Goal: Task Accomplishment & Management: Complete application form

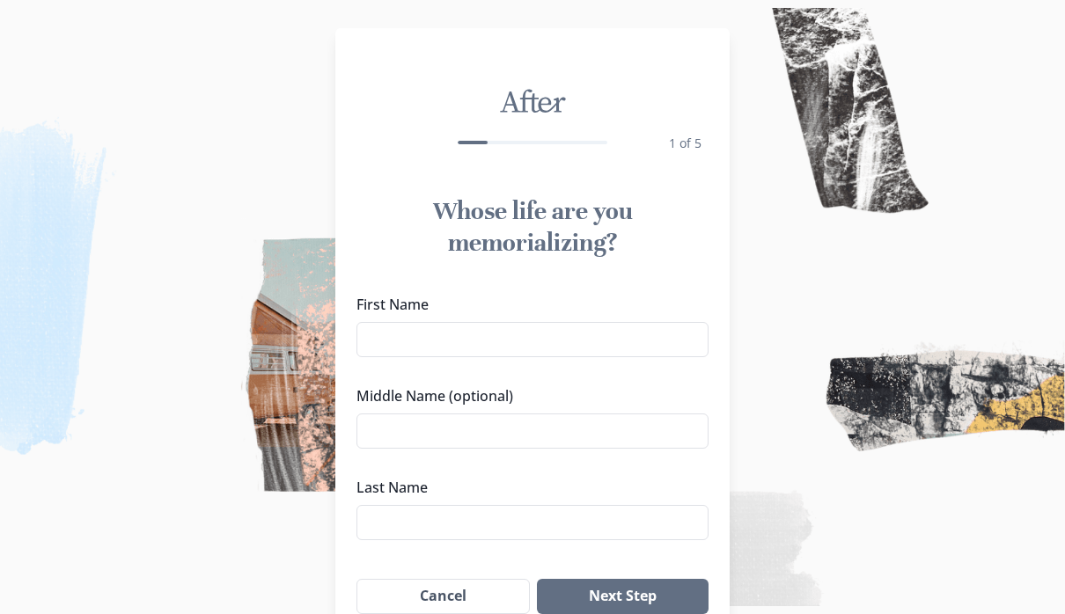
click at [415, 327] on input "First Name" at bounding box center [532, 339] width 352 height 35
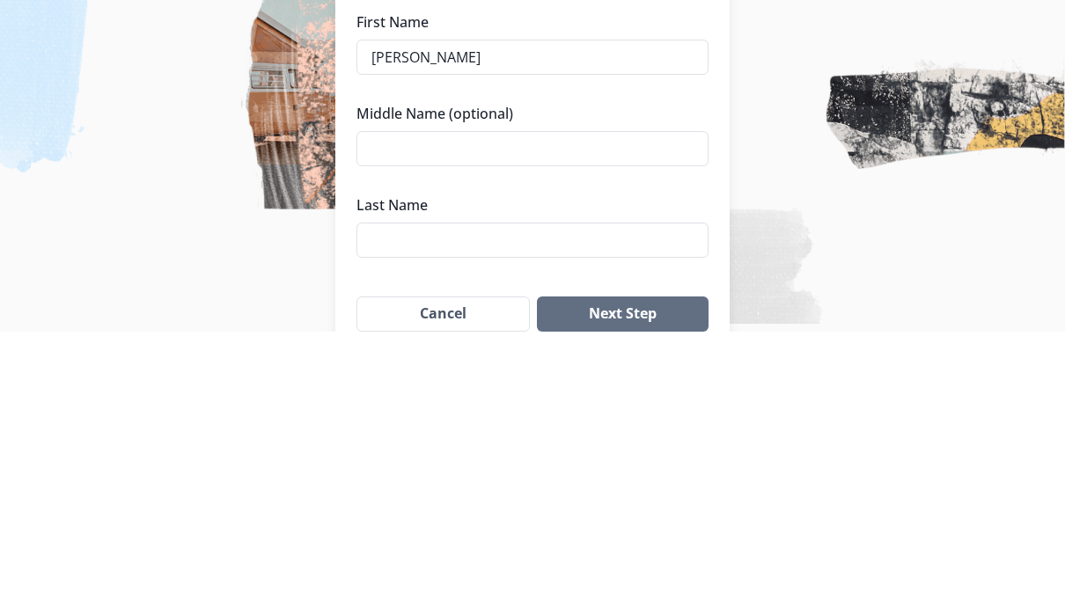
type input "[PERSON_NAME]"
click at [422, 414] on input "Middle Name (optional)" at bounding box center [532, 431] width 352 height 35
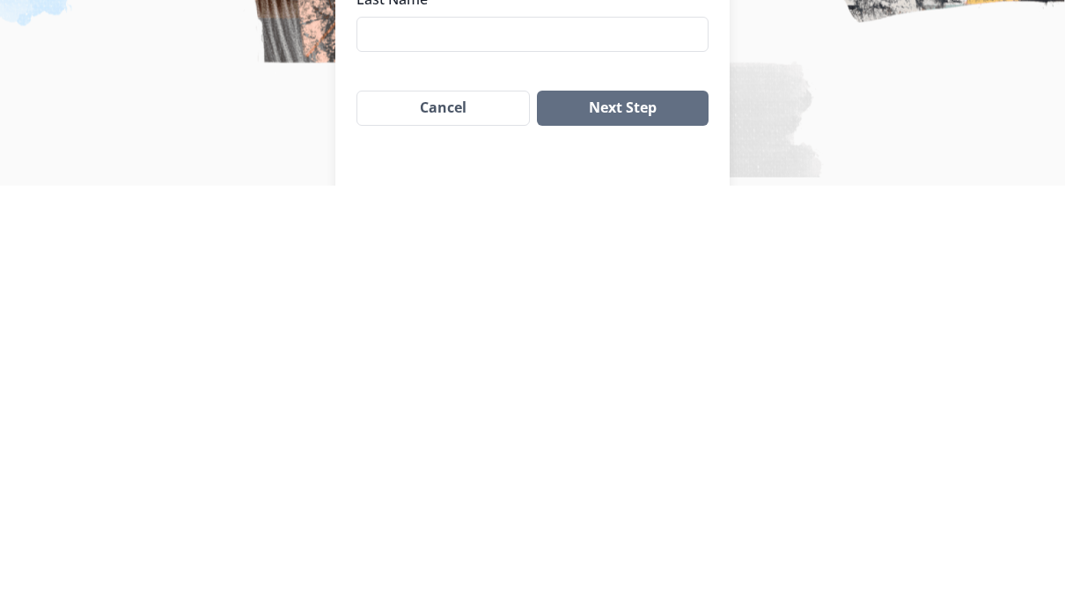
scroll to position [65, 0]
type input "[PERSON_NAME]"
click at [401, 440] on input "Last Name" at bounding box center [532, 457] width 352 height 35
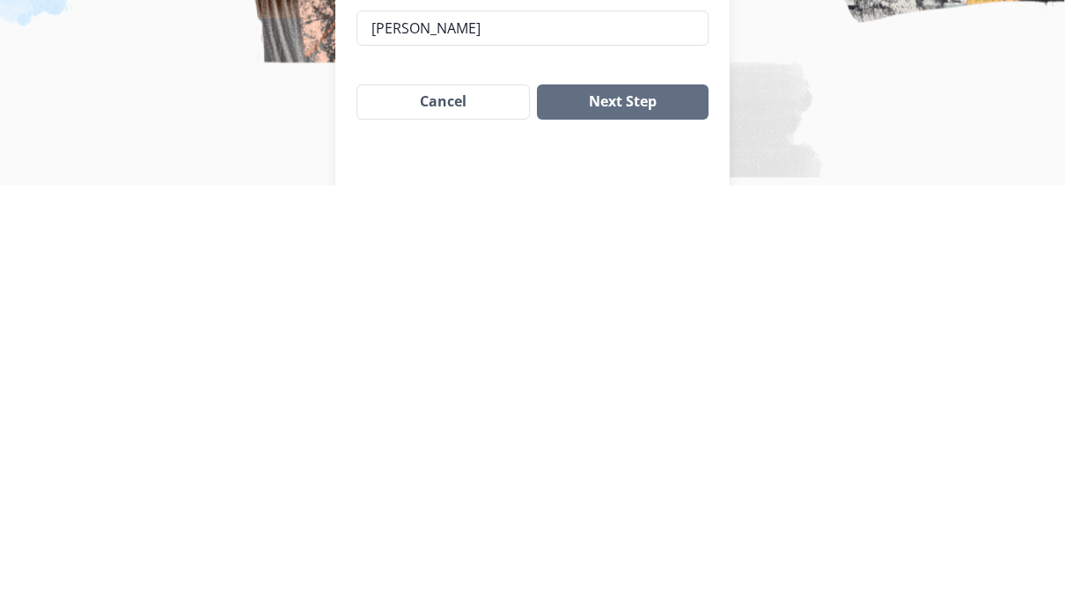
type input "[PERSON_NAME]"
click at [662, 514] on button "Next Step" at bounding box center [623, 531] width 172 height 35
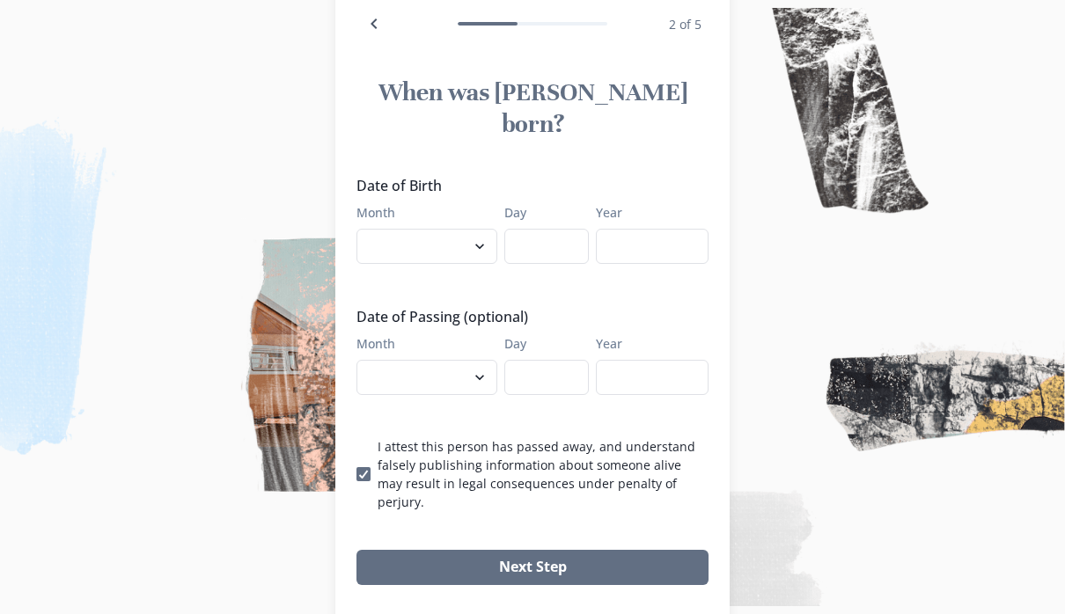
click at [419, 229] on select "January February March April May June July August September October November De…" at bounding box center [426, 246] width 141 height 35
select select "3"
click at [542, 229] on input "Day" at bounding box center [546, 246] width 84 height 35
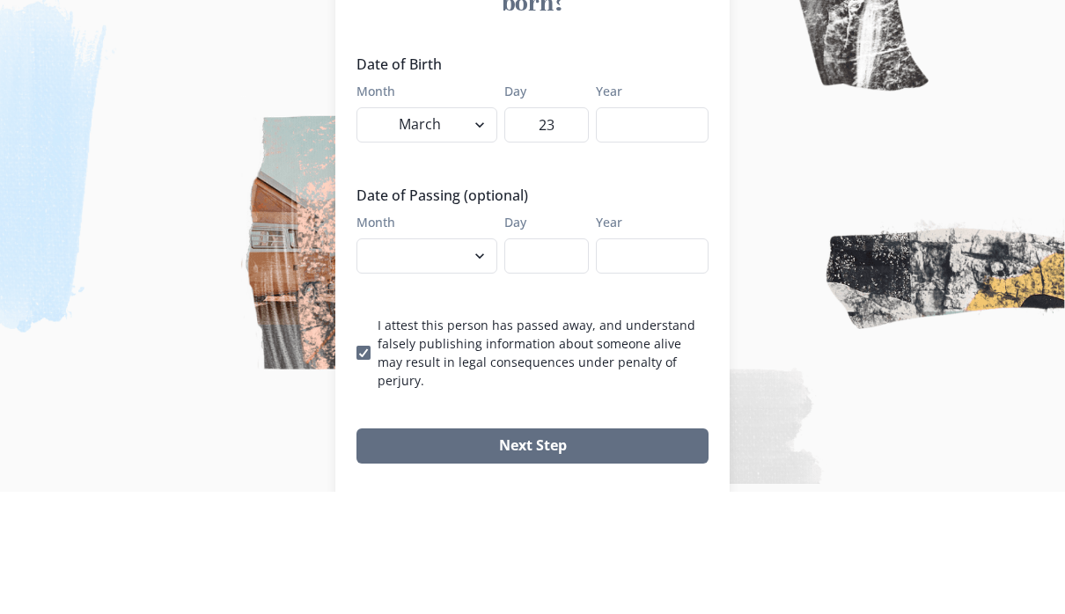
type input "23"
click at [655, 230] on input "Year" at bounding box center [652, 247] width 113 height 35
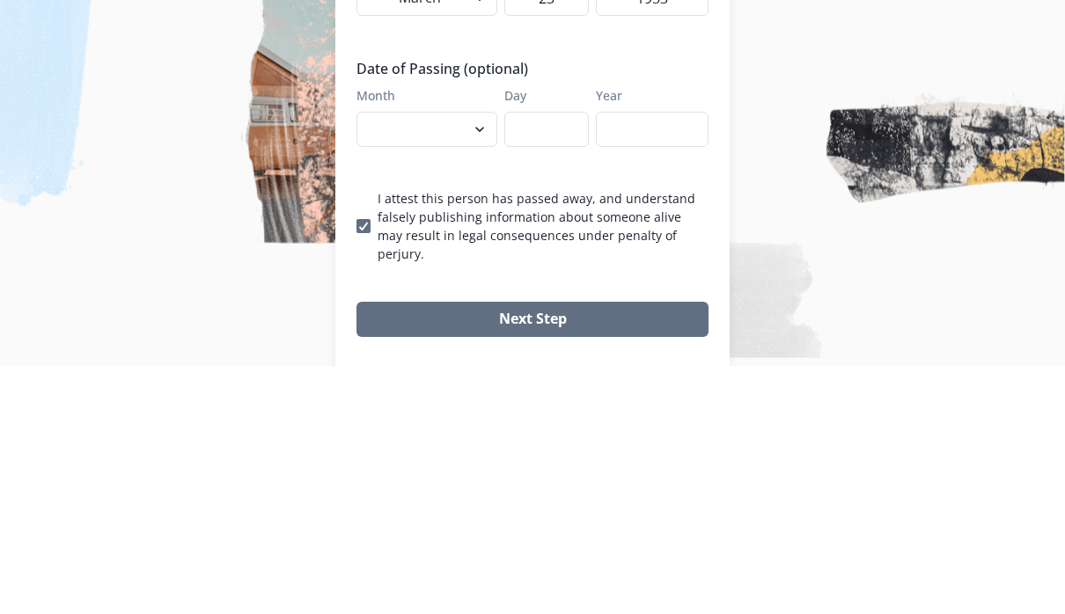
type input "1953"
click at [438, 361] on select "January February March April May June July August September October November De…" at bounding box center [426, 378] width 141 height 35
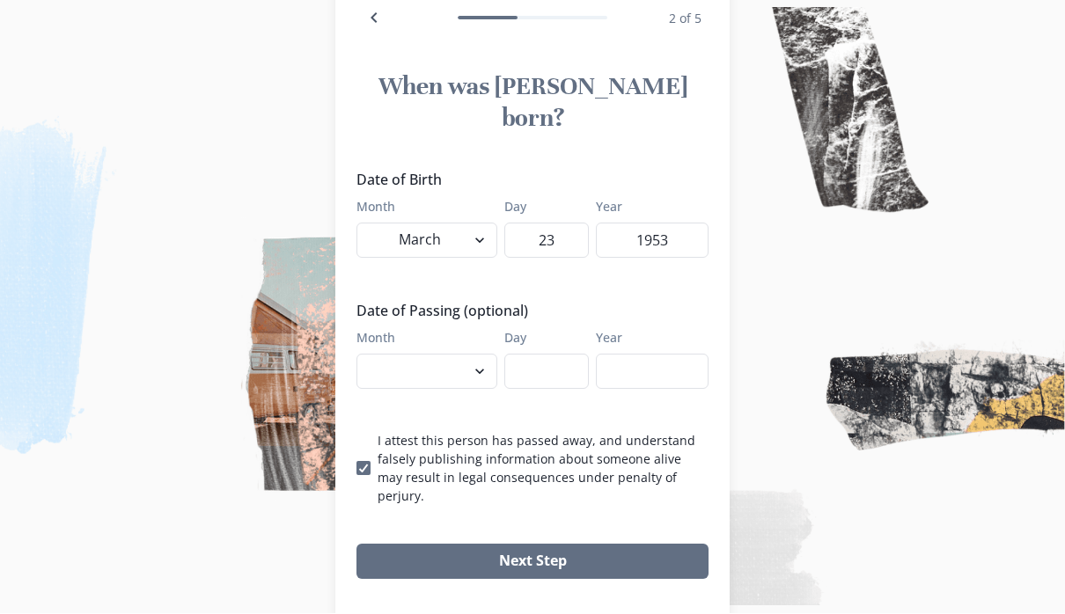
select select "10"
click at [541, 355] on input "Day" at bounding box center [546, 372] width 84 height 35
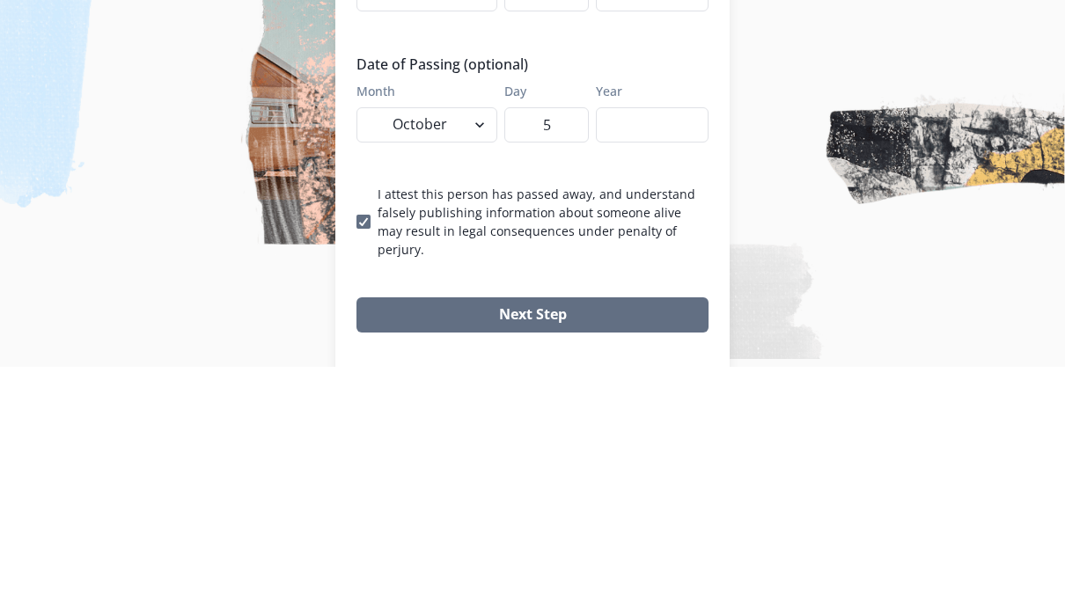
type input "5"
click at [654, 355] on input "Year" at bounding box center [652, 372] width 113 height 35
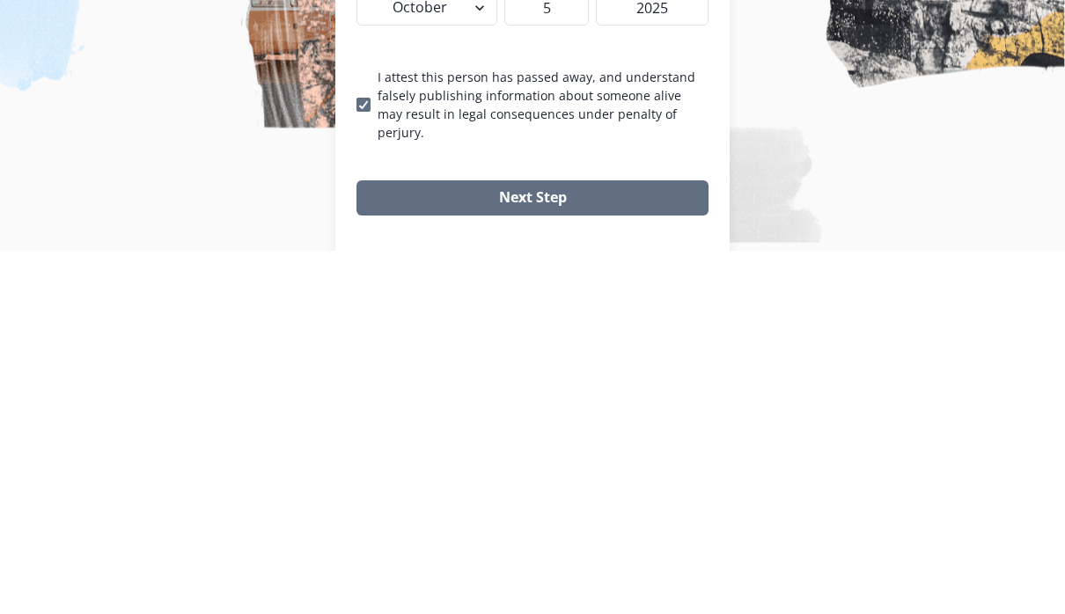
type input "2025"
click at [526, 545] on button "Next Step" at bounding box center [532, 562] width 352 height 35
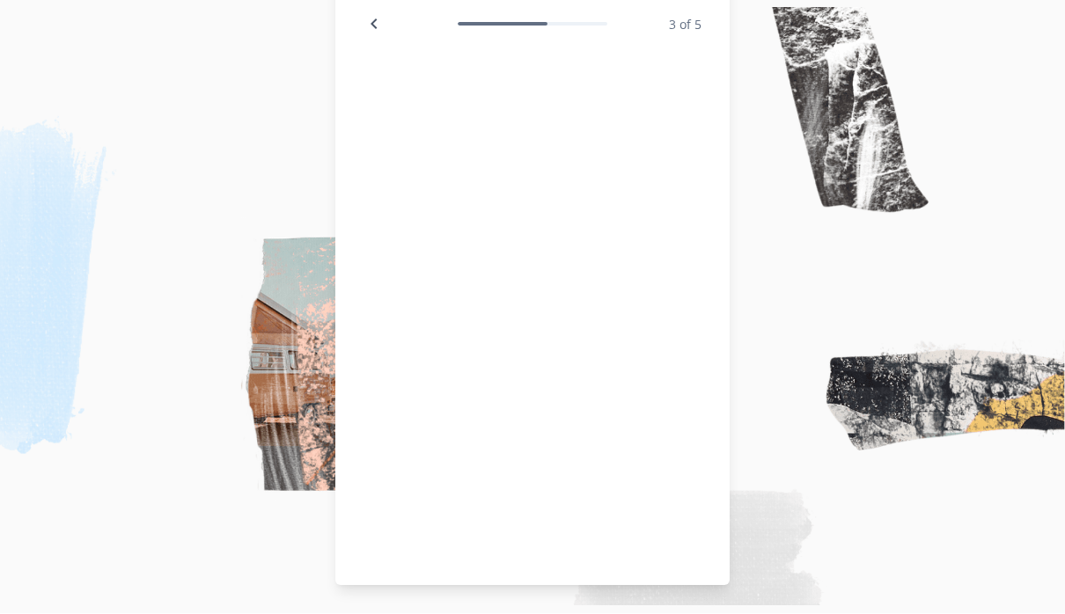
scroll to position [118, 0]
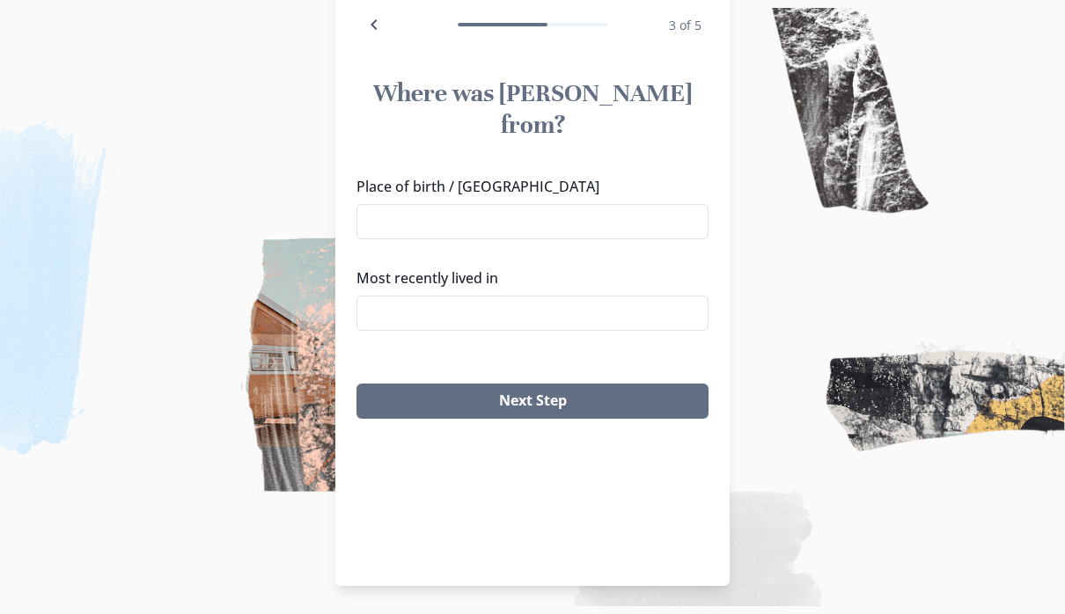
click at [429, 176] on label "Place of birth / [GEOGRAPHIC_DATA]" at bounding box center [526, 186] width 341 height 21
click at [429, 204] on input "Place of birth / [GEOGRAPHIC_DATA]" at bounding box center [532, 221] width 352 height 35
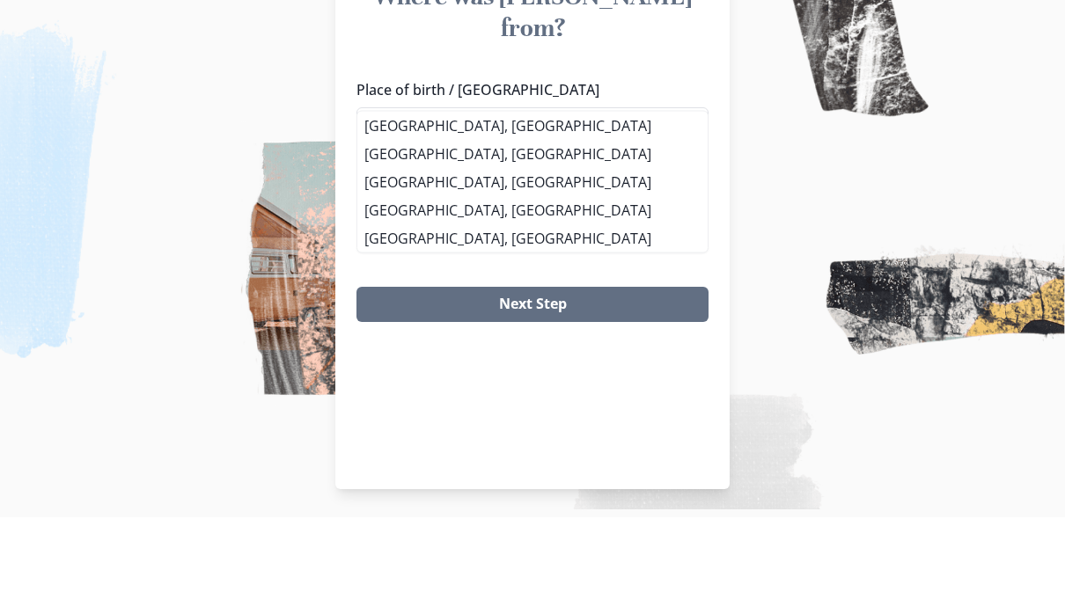
click at [422, 209] on li "[GEOGRAPHIC_DATA], [GEOGRAPHIC_DATA]" at bounding box center [532, 223] width 350 height 28
type input "[GEOGRAPHIC_DATA], [GEOGRAPHIC_DATA]"
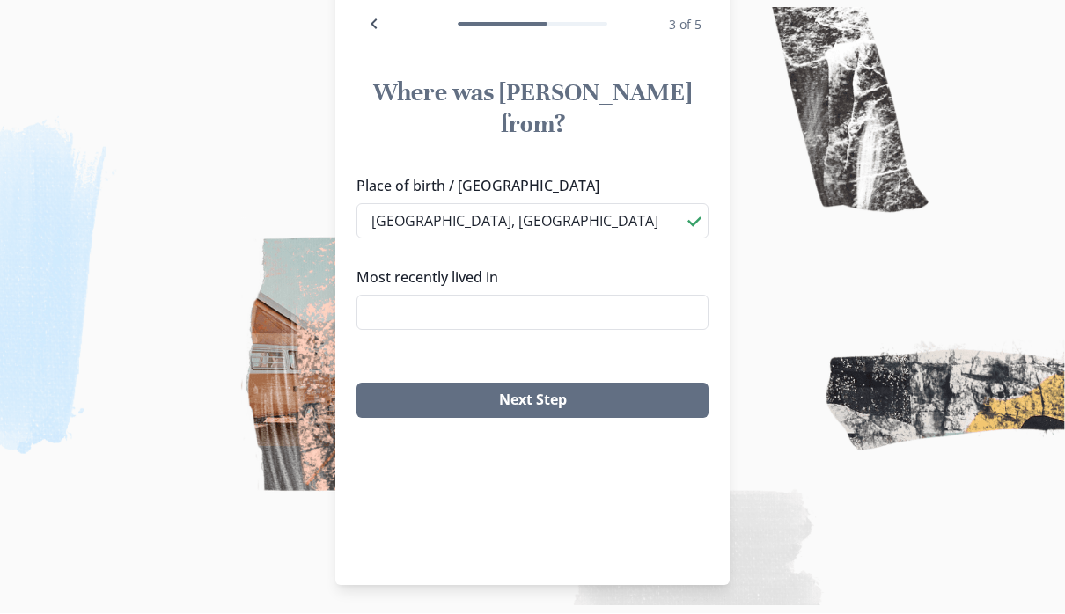
click at [392, 296] on input "Most recently lived in" at bounding box center [532, 313] width 352 height 35
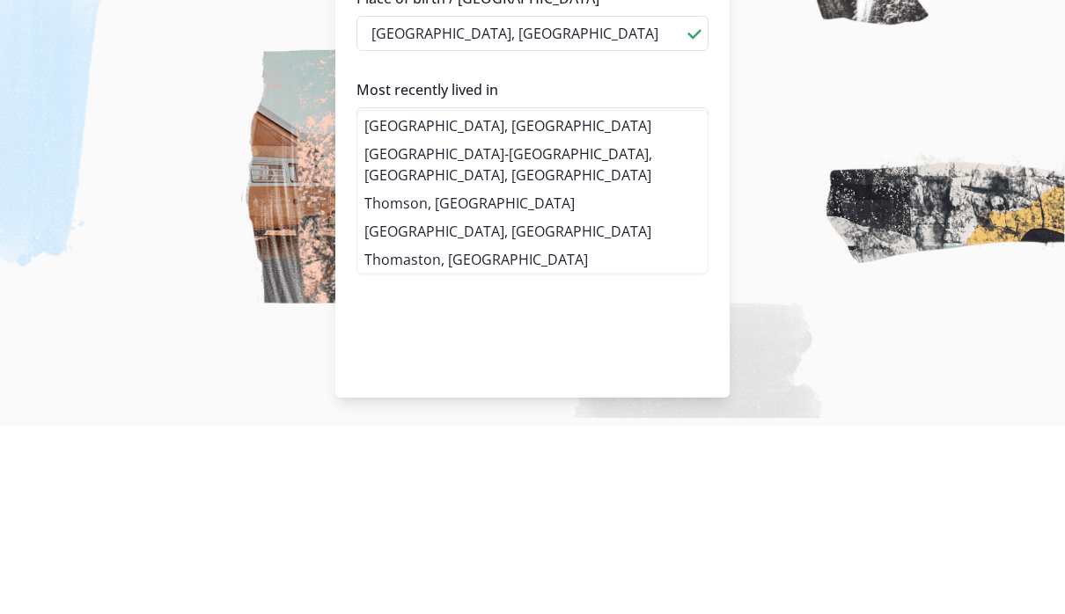
click at [426, 300] on li "[GEOGRAPHIC_DATA], [GEOGRAPHIC_DATA]" at bounding box center [532, 314] width 350 height 28
type input "[GEOGRAPHIC_DATA], [GEOGRAPHIC_DATA]"
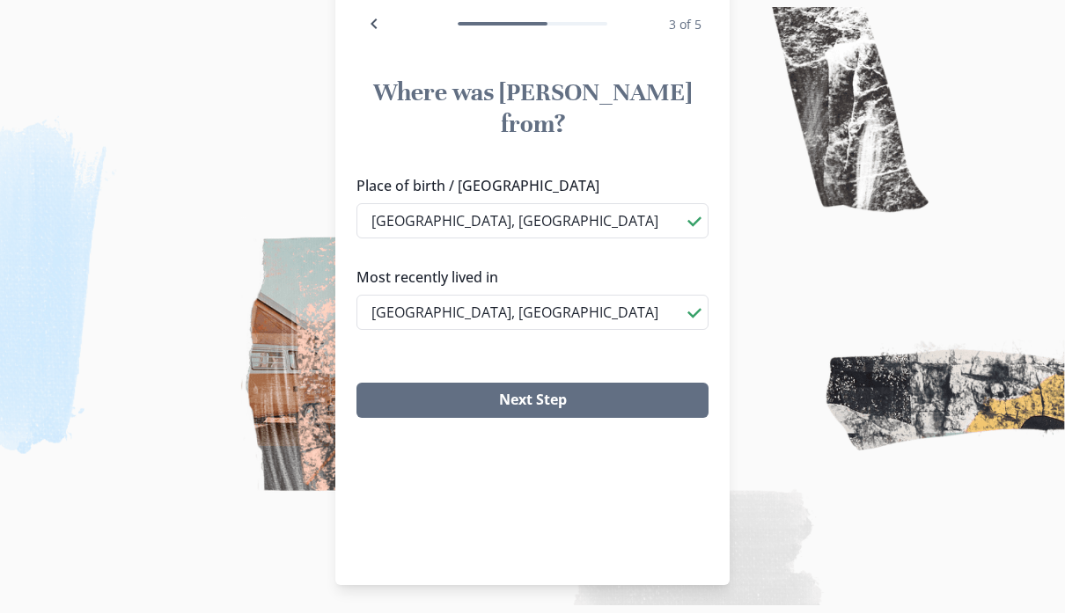
click at [516, 384] on button "Next Step" at bounding box center [532, 401] width 352 height 35
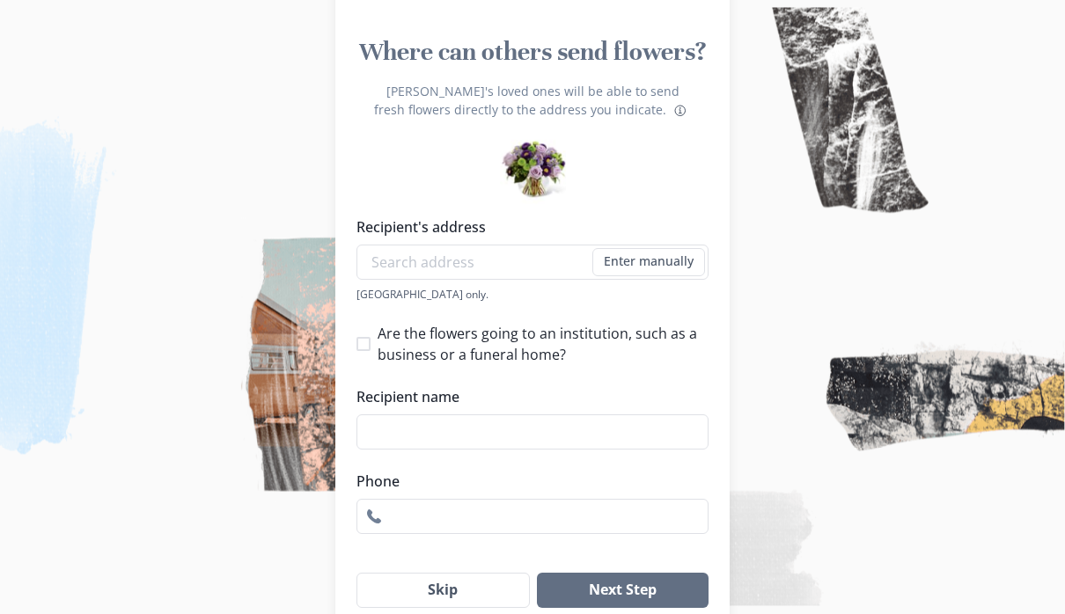
scroll to position [0, 0]
